Goal: Communication & Community: Answer question/provide support

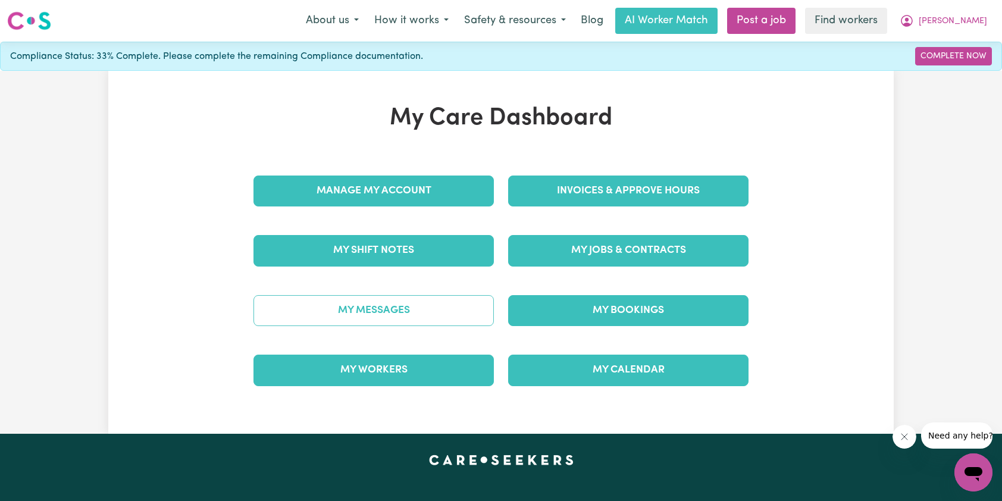
click at [393, 304] on link "My Messages" at bounding box center [374, 310] width 240 height 31
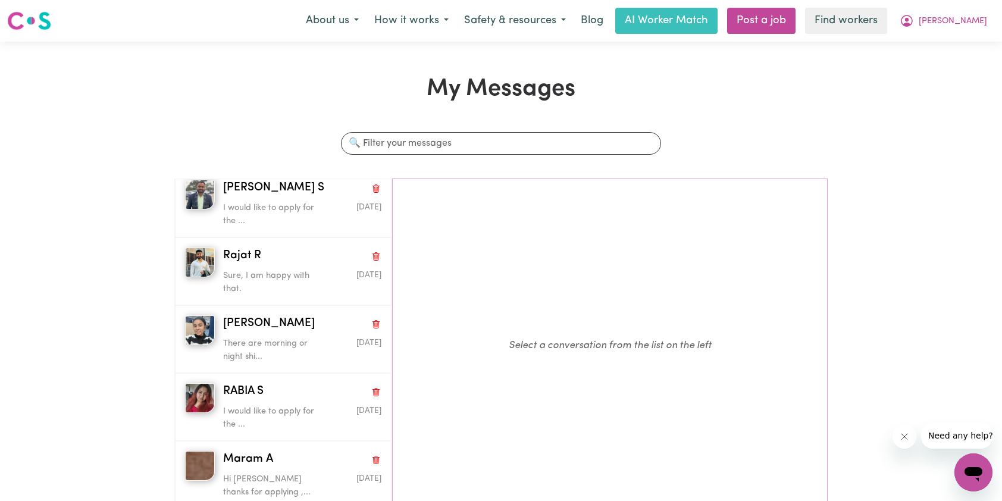
scroll to position [476, 0]
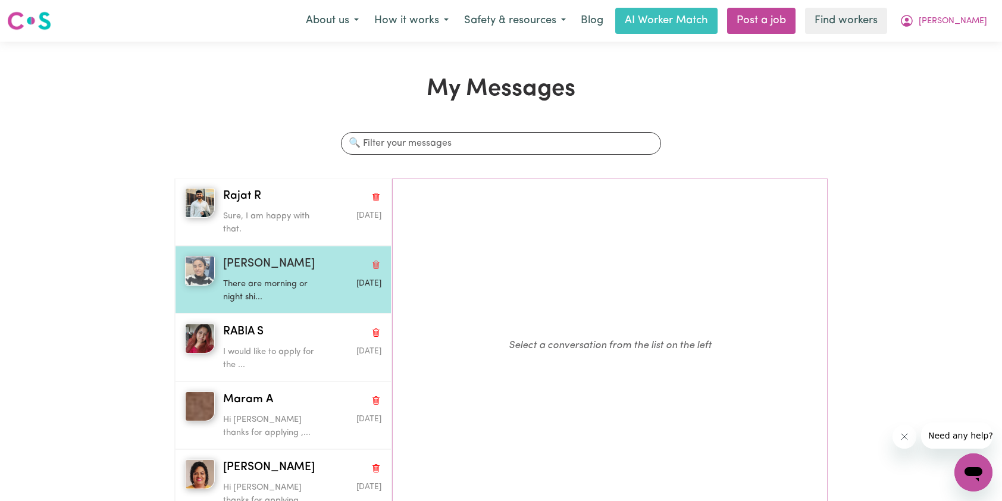
click at [263, 288] on p "There are morning or night shi..." at bounding box center [275, 291] width 105 height 26
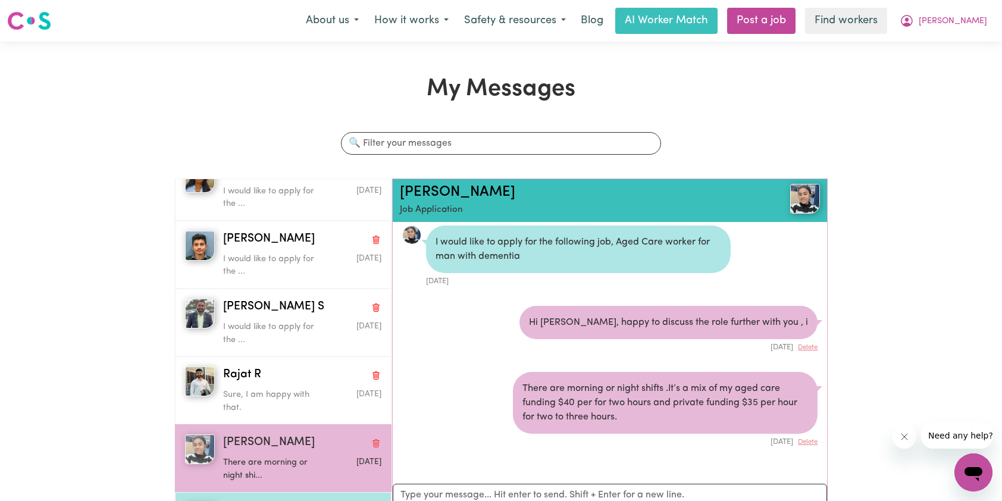
scroll to position [238, 0]
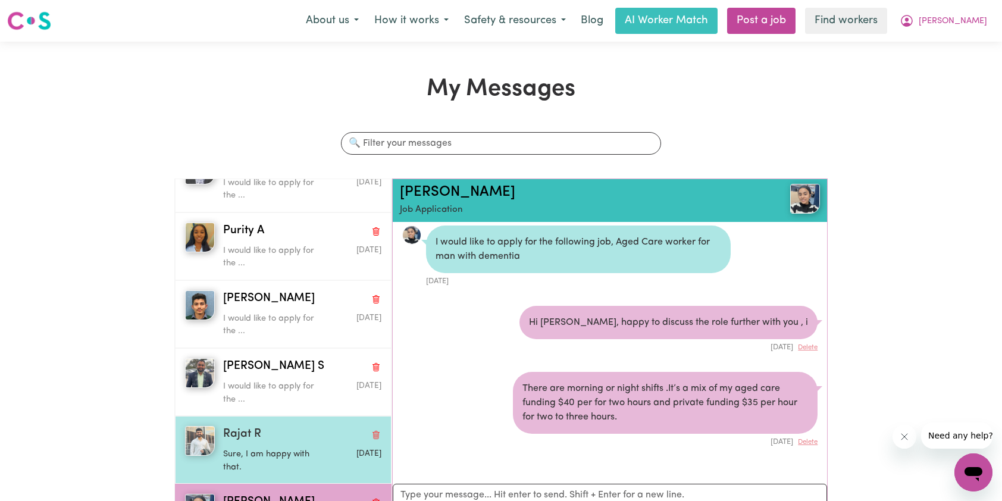
click at [288, 443] on div "Sure, I am happy with that." at bounding box center [275, 458] width 105 height 30
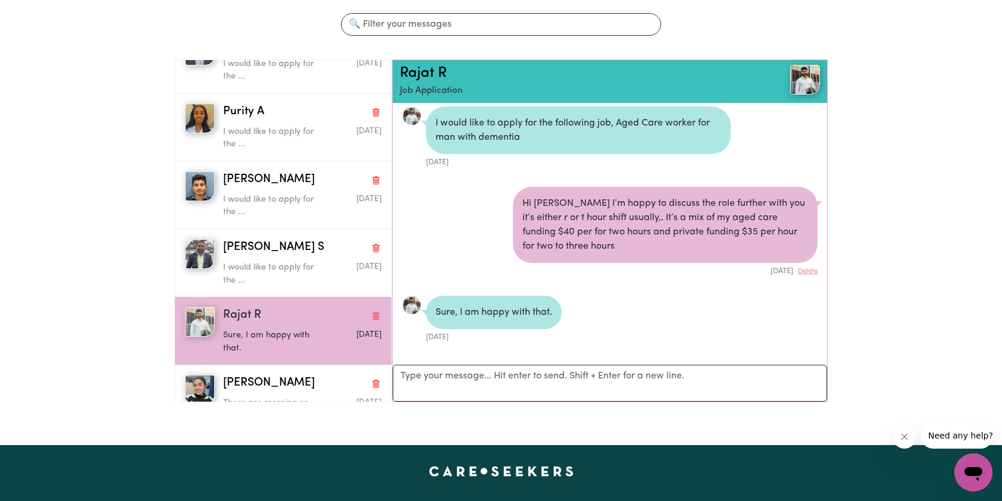
scroll to position [0, 0]
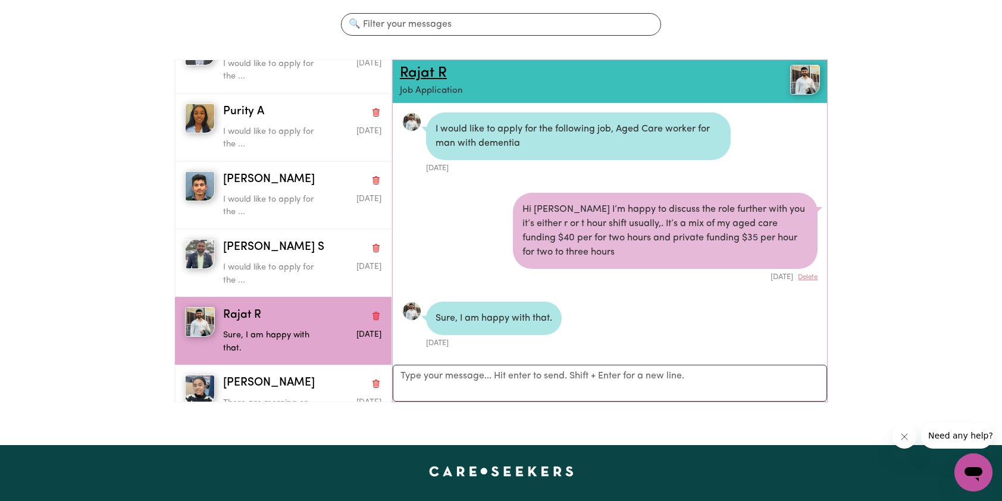
click at [421, 73] on link "Rajat R" at bounding box center [423, 73] width 47 height 14
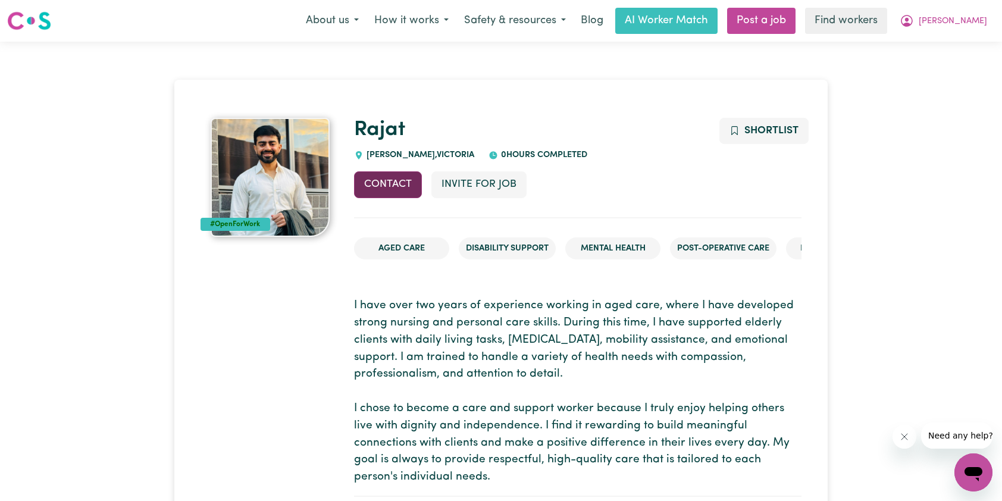
click at [380, 181] on button "Contact" at bounding box center [388, 184] width 68 height 26
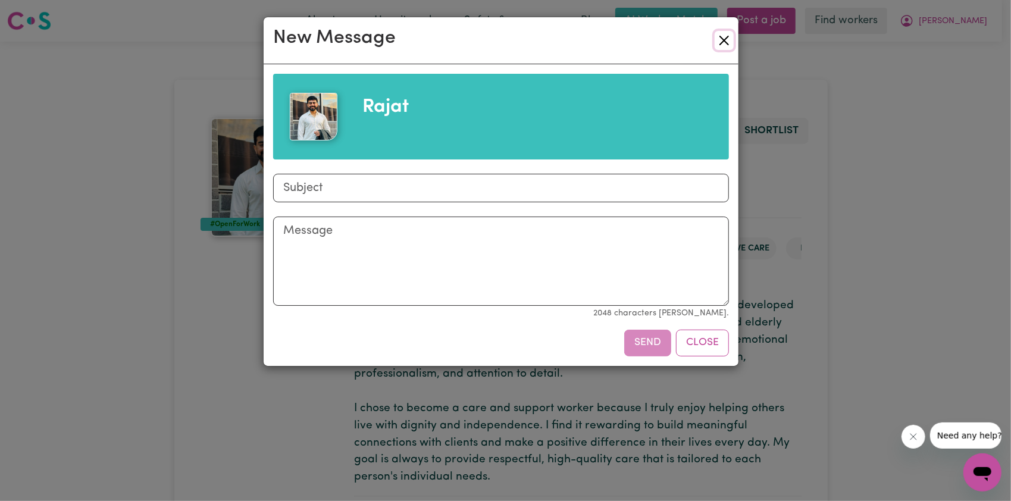
click at [727, 46] on button "Close" at bounding box center [724, 40] width 19 height 19
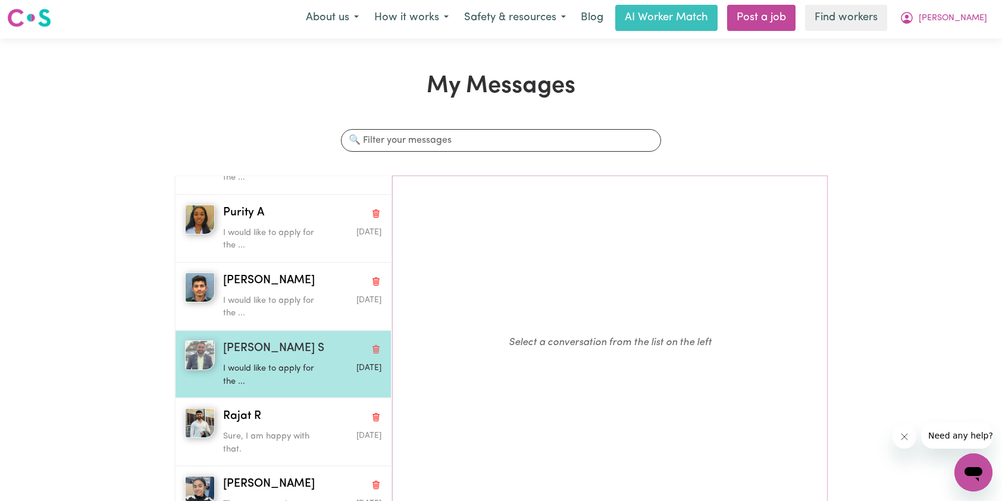
scroll to position [245, 0]
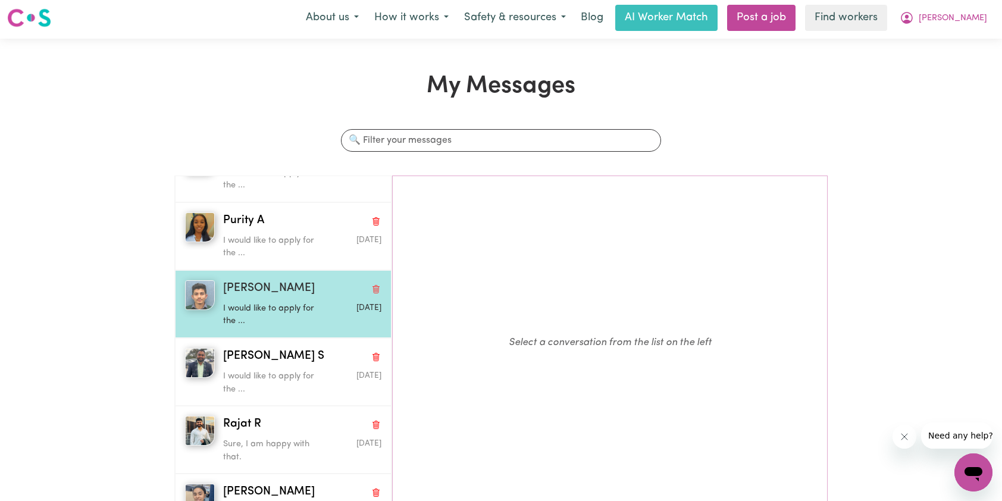
click at [287, 310] on p "I would like to apply for the ..." at bounding box center [275, 315] width 105 height 26
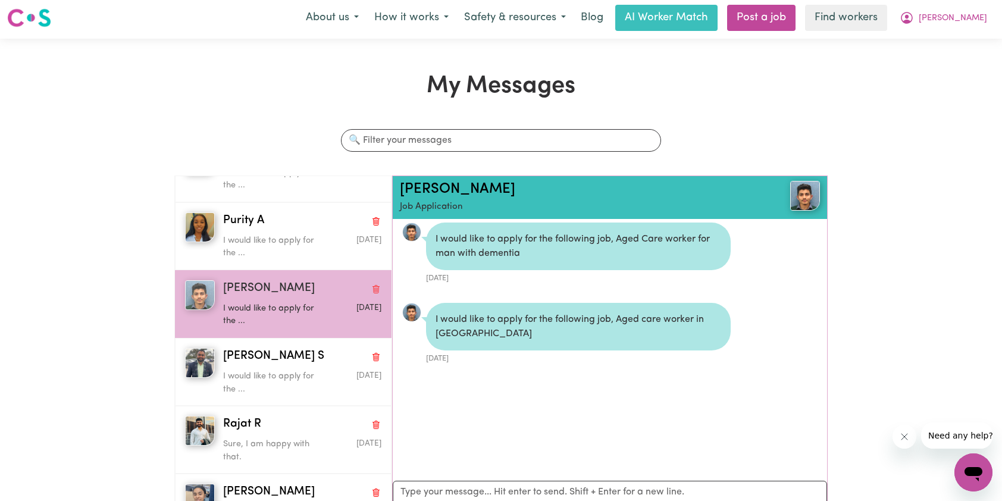
scroll to position [0, 0]
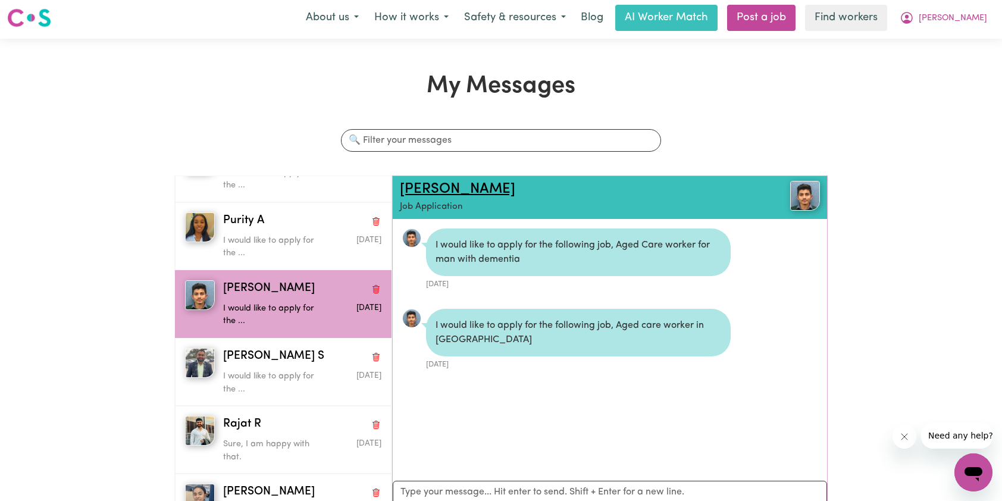
click at [440, 185] on link "[PERSON_NAME]" at bounding box center [457, 189] width 115 height 14
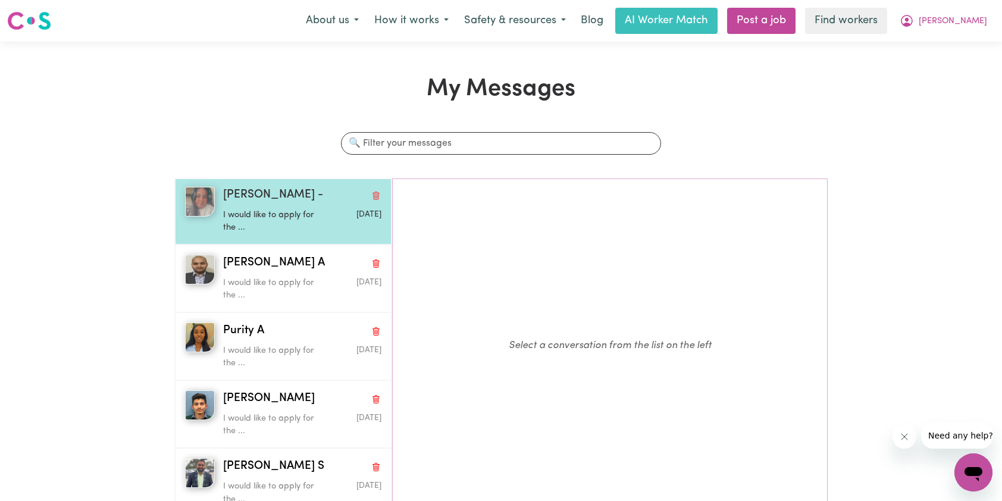
scroll to position [238, 0]
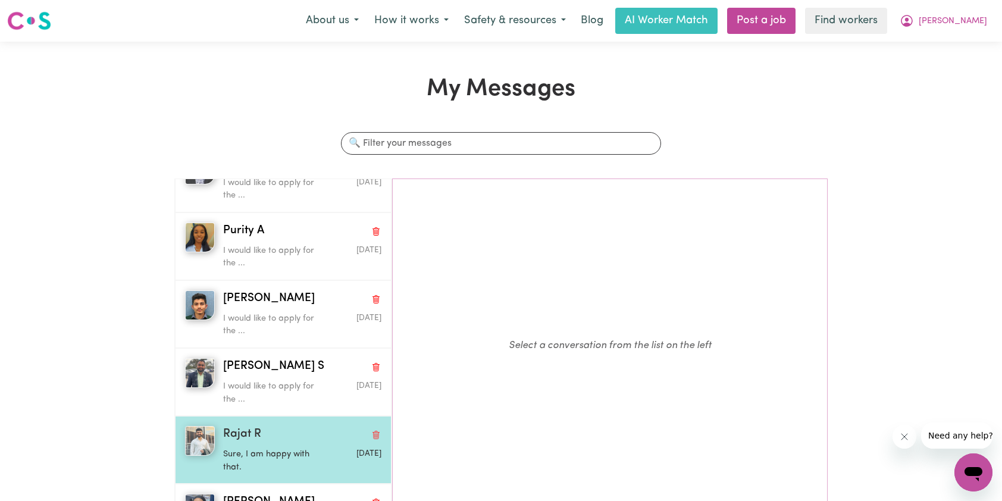
click at [250, 443] on div "Sure, I am happy with that." at bounding box center [275, 458] width 105 height 30
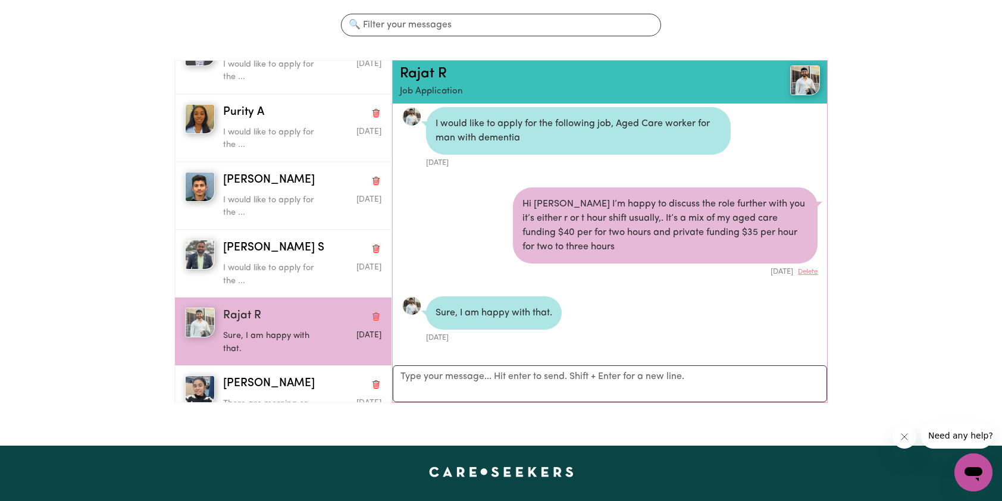
scroll to position [119, 0]
